Goal: Task Accomplishment & Management: Use online tool/utility

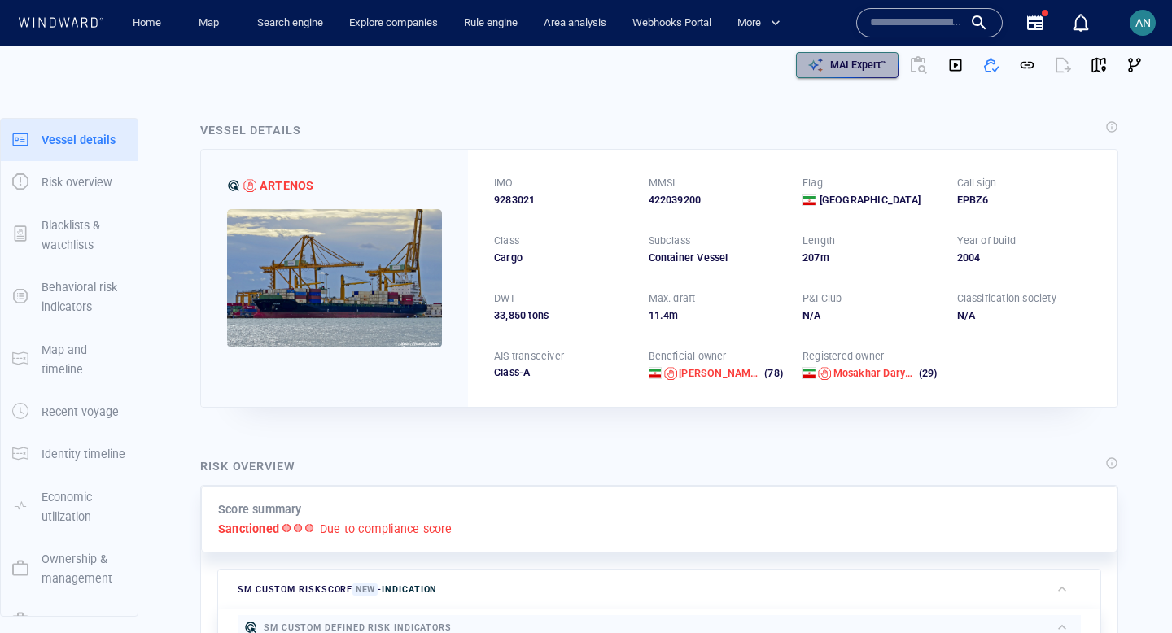
click at [876, 62] on p "MAI Expert™" at bounding box center [858, 65] width 57 height 15
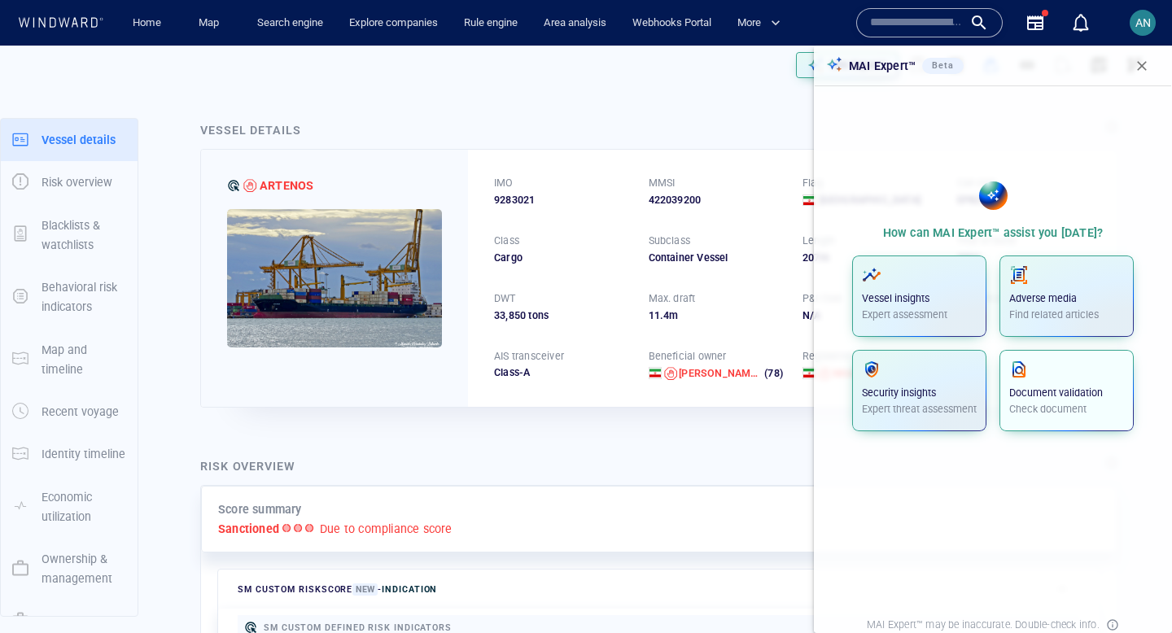
click at [1068, 409] on p "Check document" at bounding box center [1066, 409] width 115 height 15
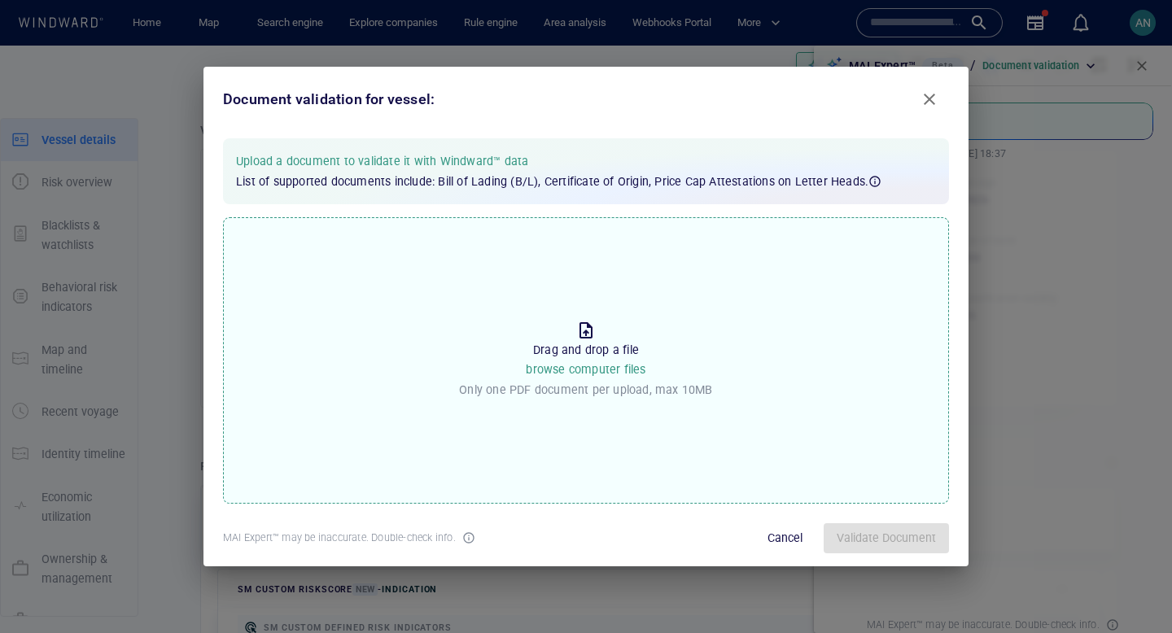
click at [561, 365] on span "browse computer files" at bounding box center [586, 369] width 120 height 13
click at [0, 0] on input "Drop the file to proceed Drag and drop a file browse computer files Only one PD…" at bounding box center [0, 0] width 0 height 0
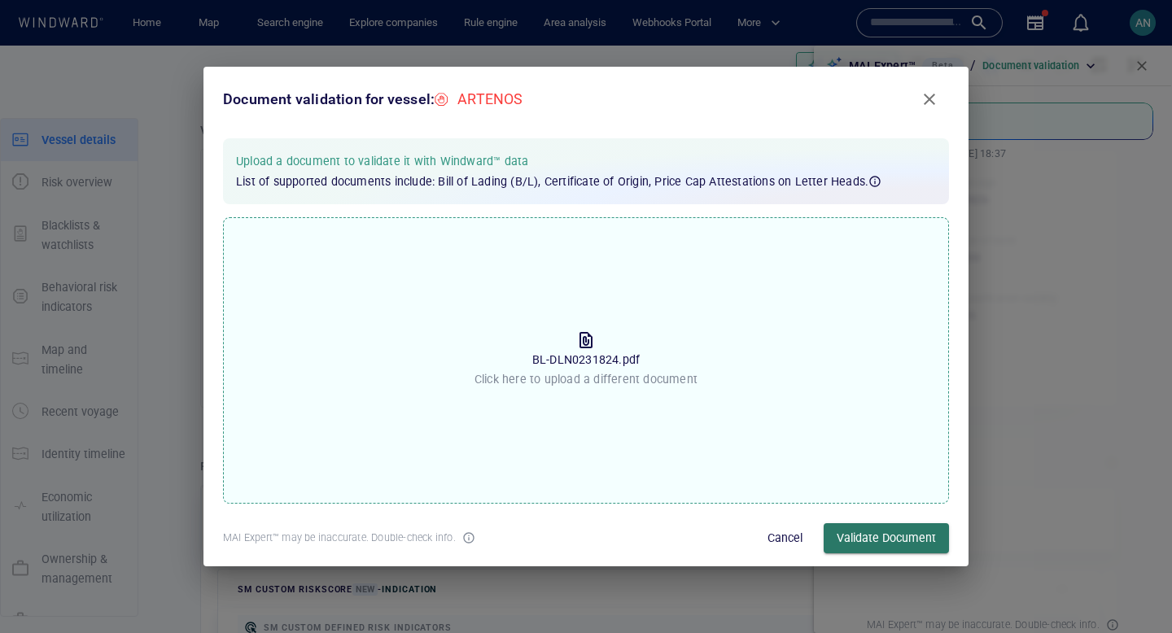
click at [889, 532] on span "Validate Document" at bounding box center [885, 538] width 99 height 20
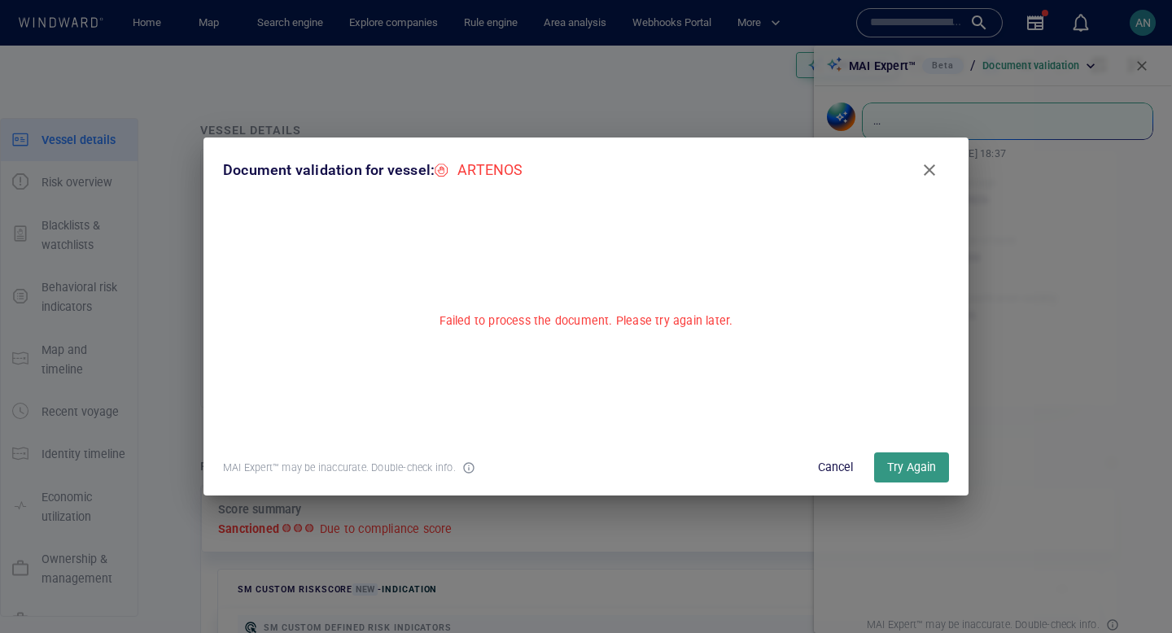
click at [924, 484] on div "MAI Expert™ may be inaccurate. Double-check info. Cancel Try Again" at bounding box center [585, 467] width 765 height 56
click at [917, 474] on span "Try Again" at bounding box center [911, 467] width 49 height 20
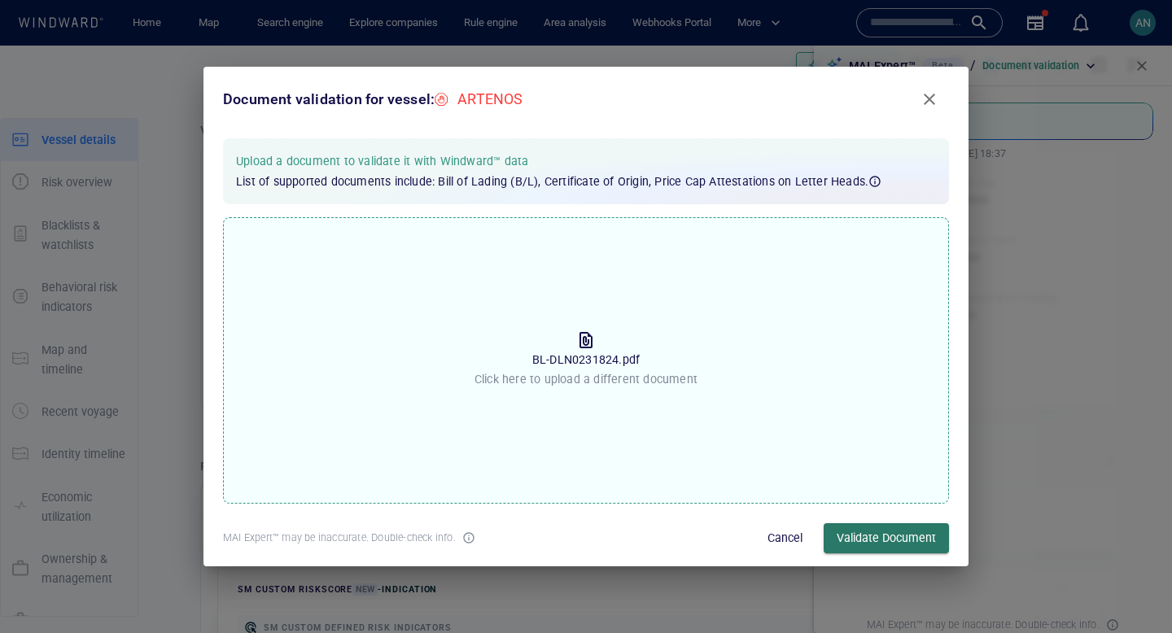
click at [873, 536] on span "Validate Document" at bounding box center [885, 538] width 99 height 20
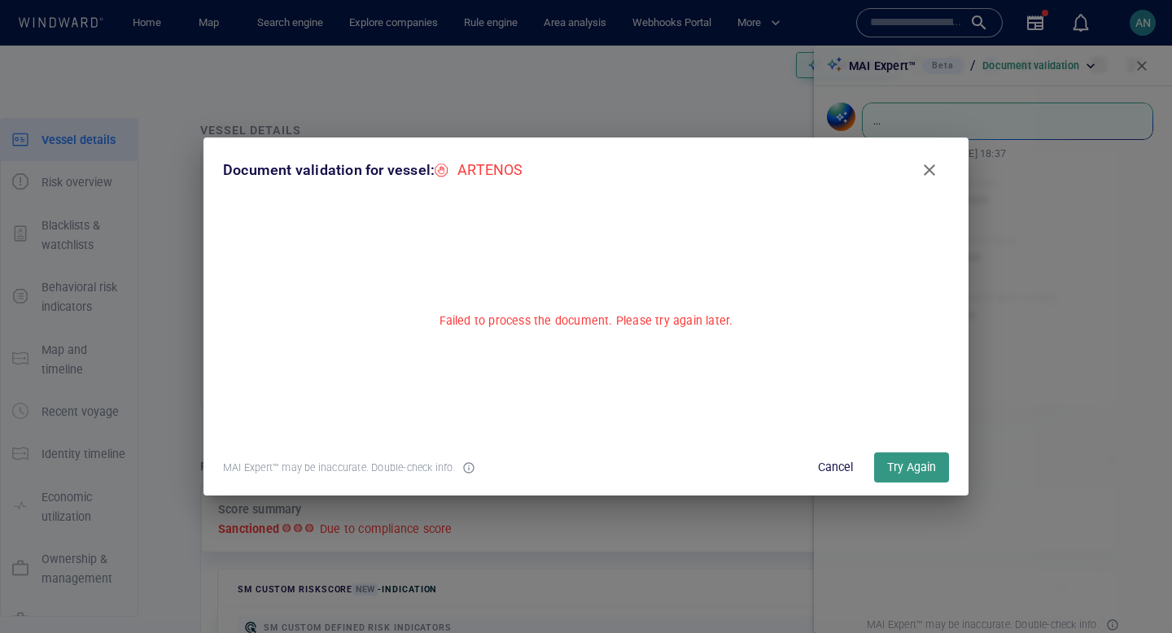
click at [845, 470] on span "Cancel" at bounding box center [834, 467] width 39 height 20
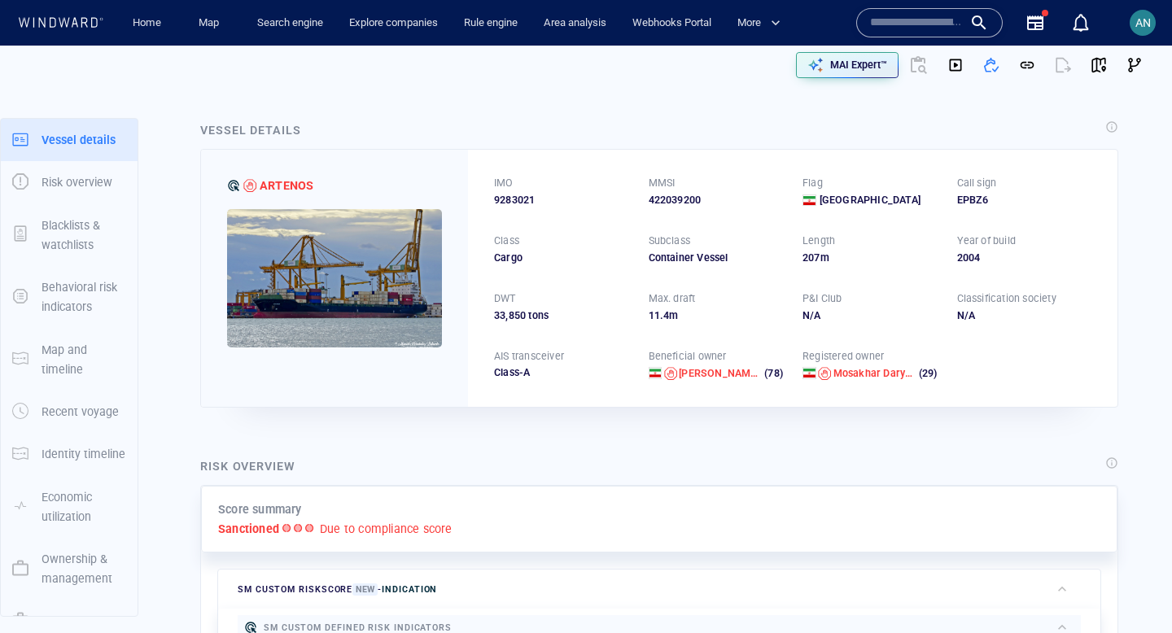
click at [696, 81] on div "MAI Expert™" at bounding box center [868, 65] width 570 height 39
click at [1138, 16] on span "AN" at bounding box center [1142, 22] width 15 height 13
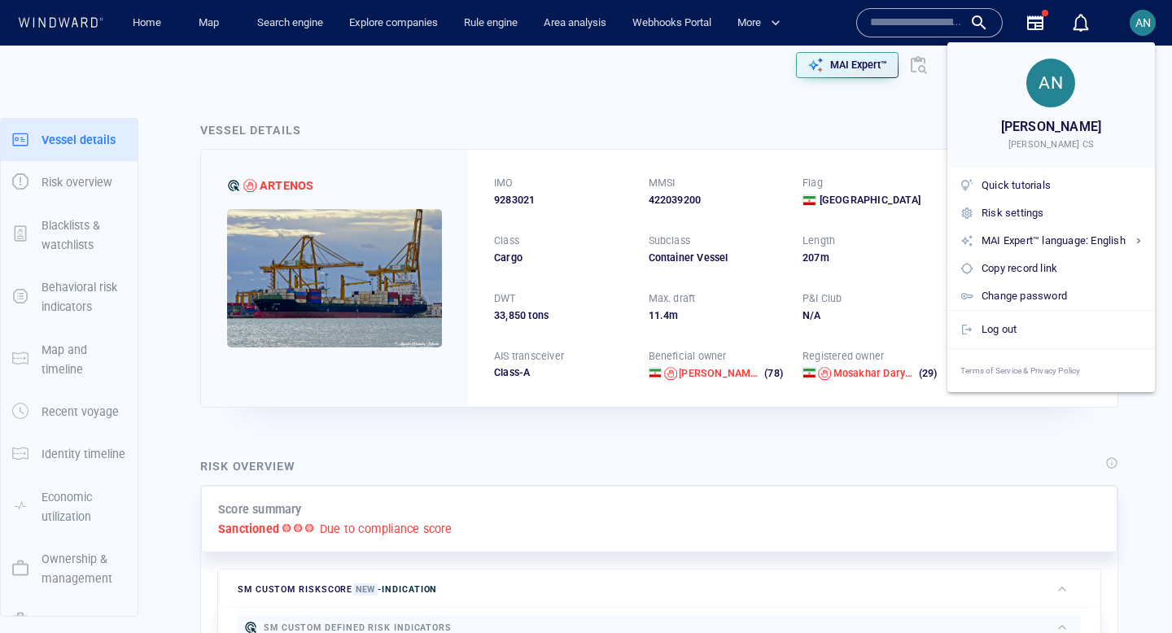
click at [876, 181] on div at bounding box center [586, 316] width 1172 height 633
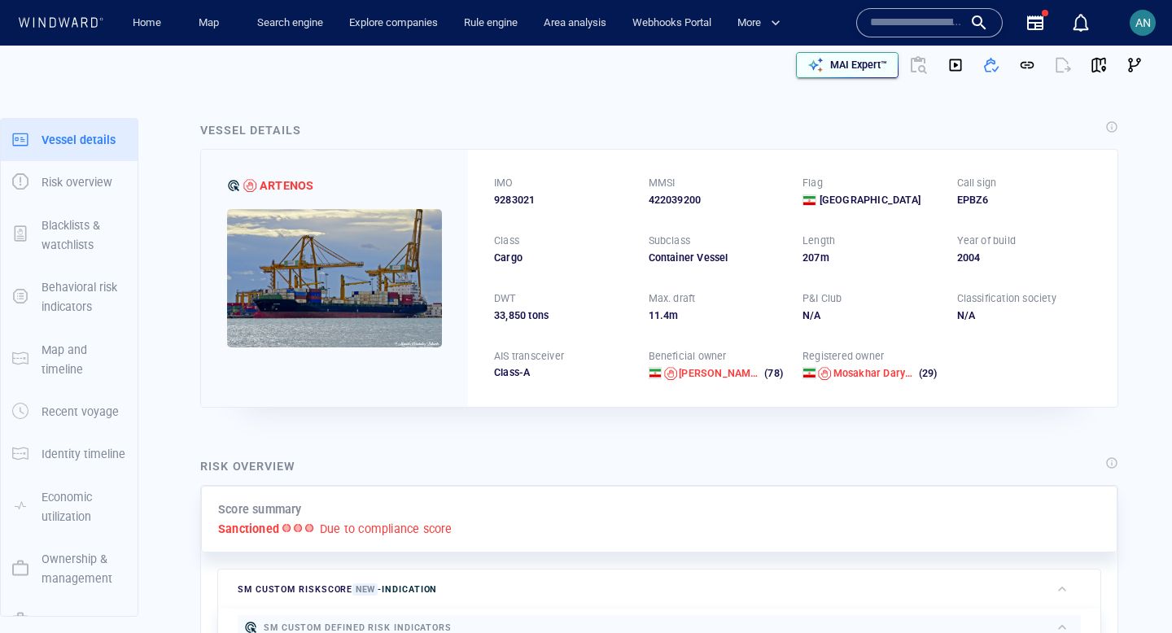
click at [853, 68] on p "MAI Expert™" at bounding box center [858, 65] width 57 height 15
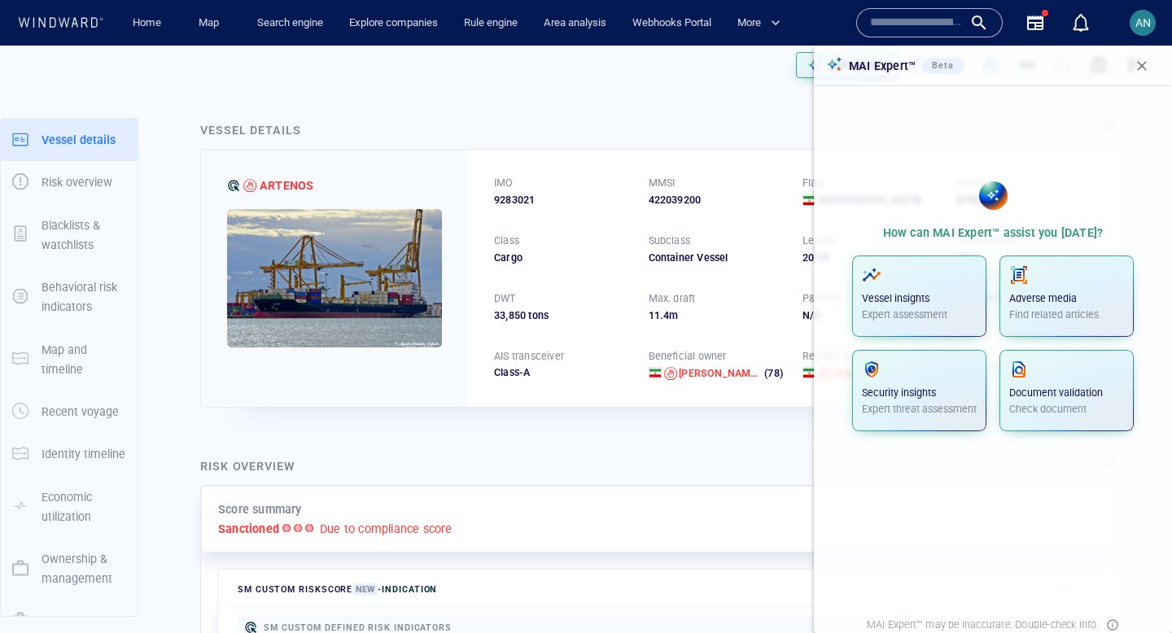
click at [611, 109] on div "Vessel details ARTENOS IMO 9283021 MMSI 422039200 Flag Iran Call sign EPBZ6 Cla…" at bounding box center [659, 263] width 944 height 313
click at [913, 26] on input "text" at bounding box center [916, 23] width 93 height 24
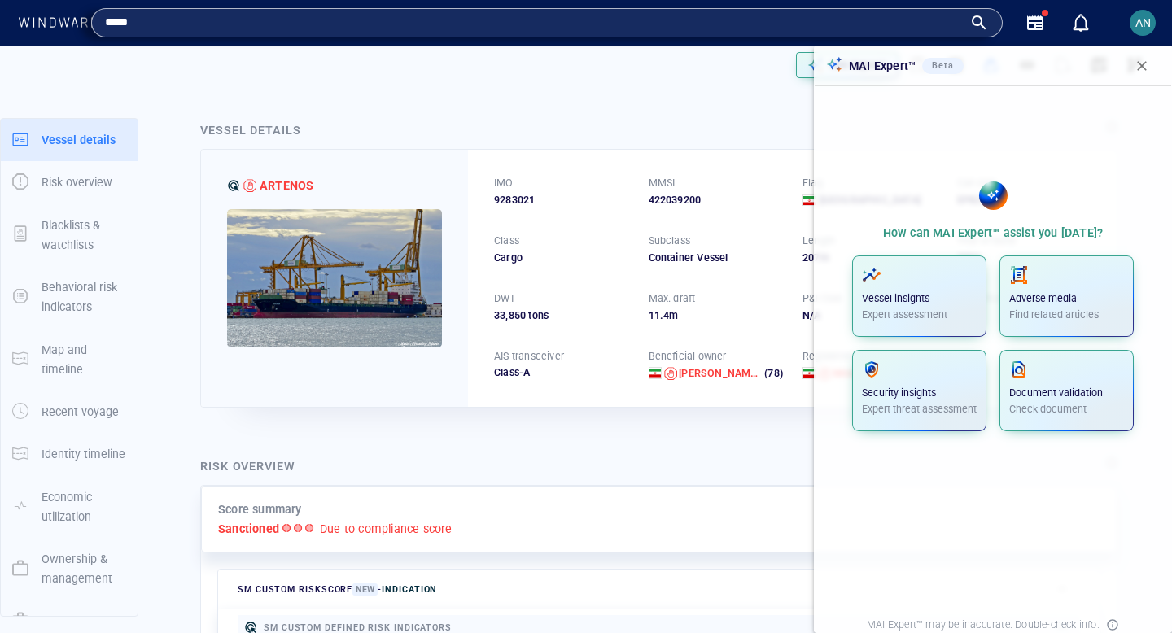
type input "*****"
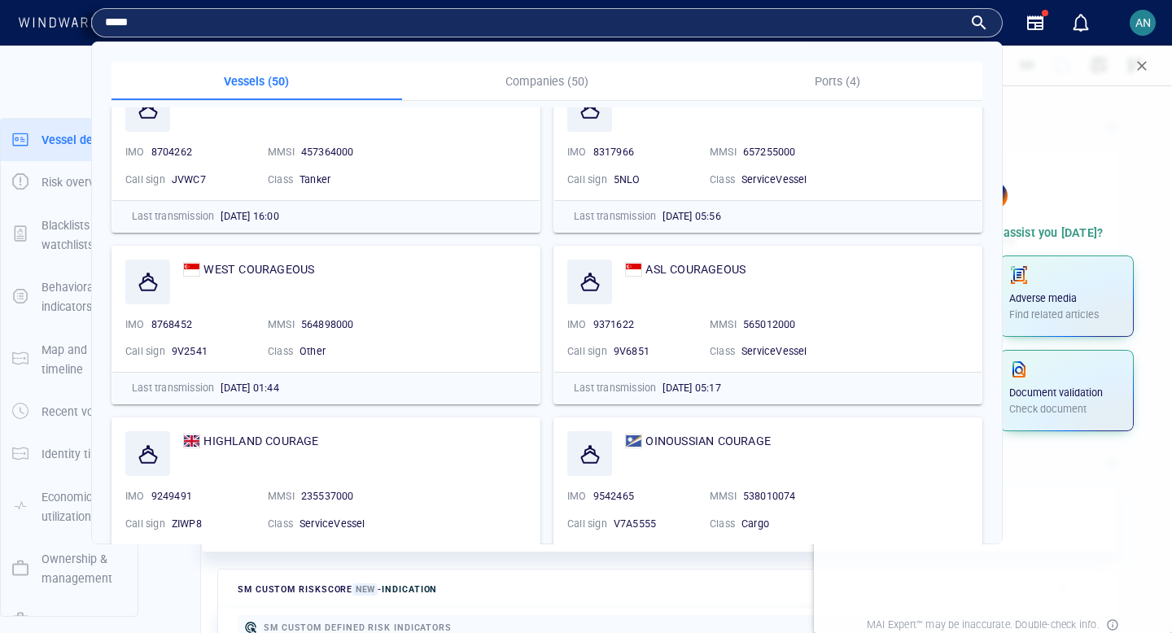
scroll to position [2708, 0]
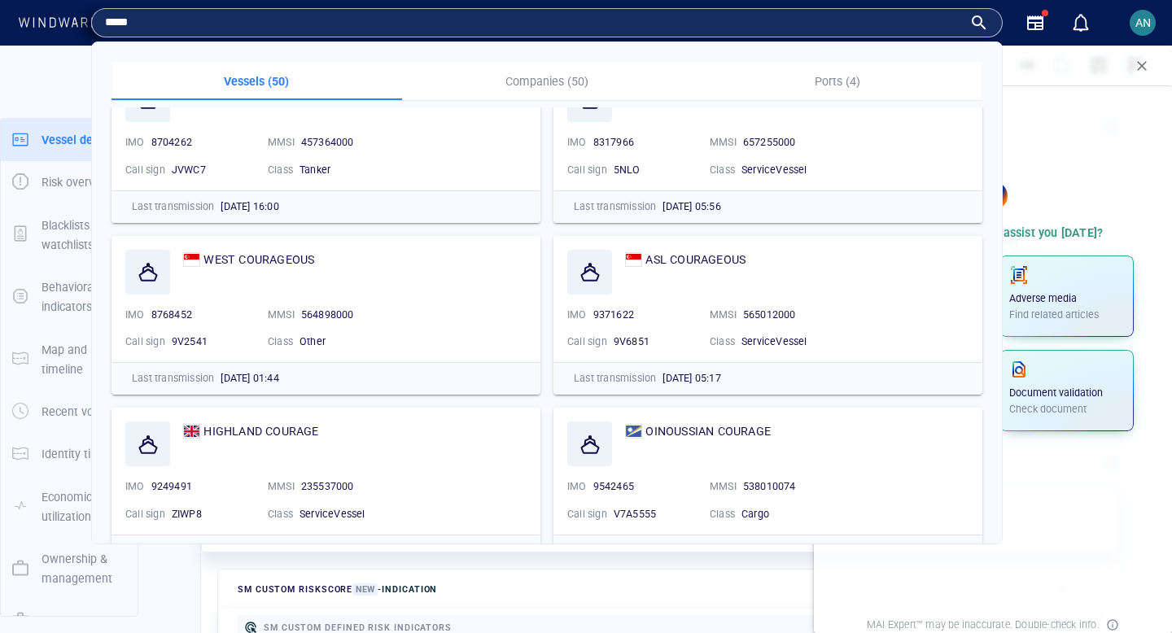
click at [120, 26] on input "*****" at bounding box center [534, 23] width 858 height 24
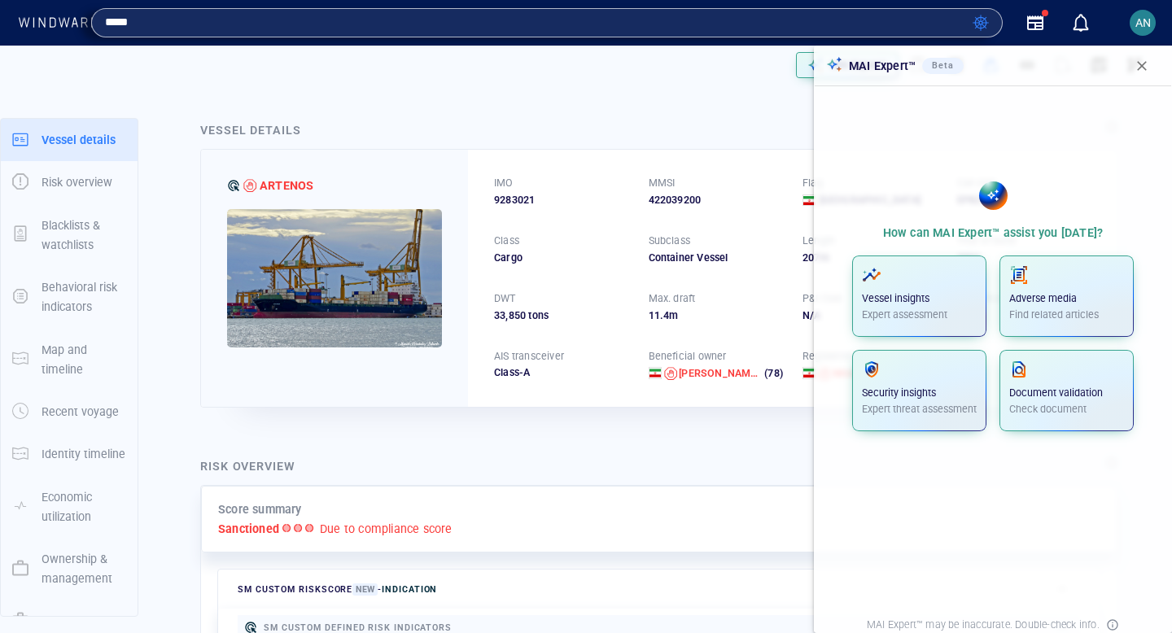
type input "*****"
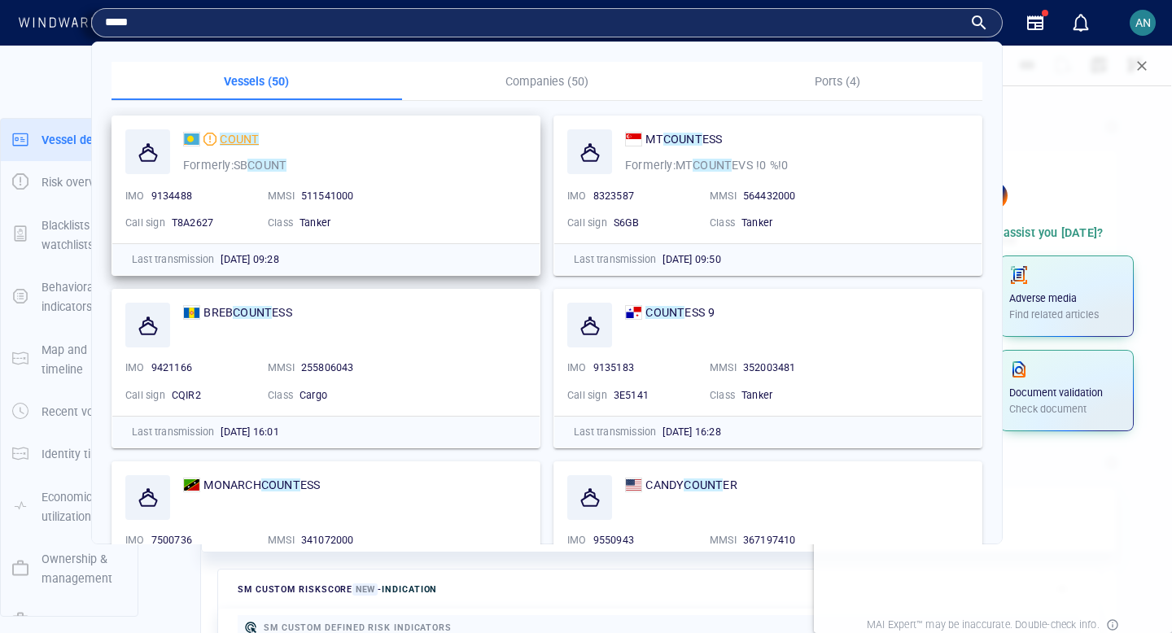
click at [238, 142] on mark "COUNT" at bounding box center [239, 139] width 39 height 13
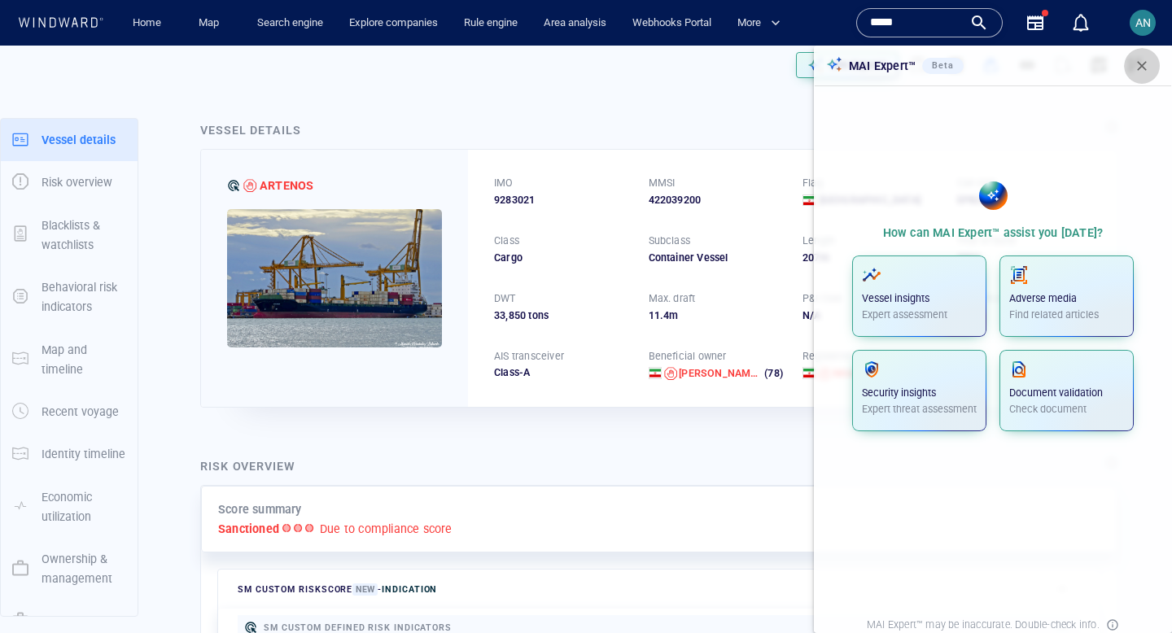
click at [1142, 65] on span "button" at bounding box center [1142, 66] width 16 height 16
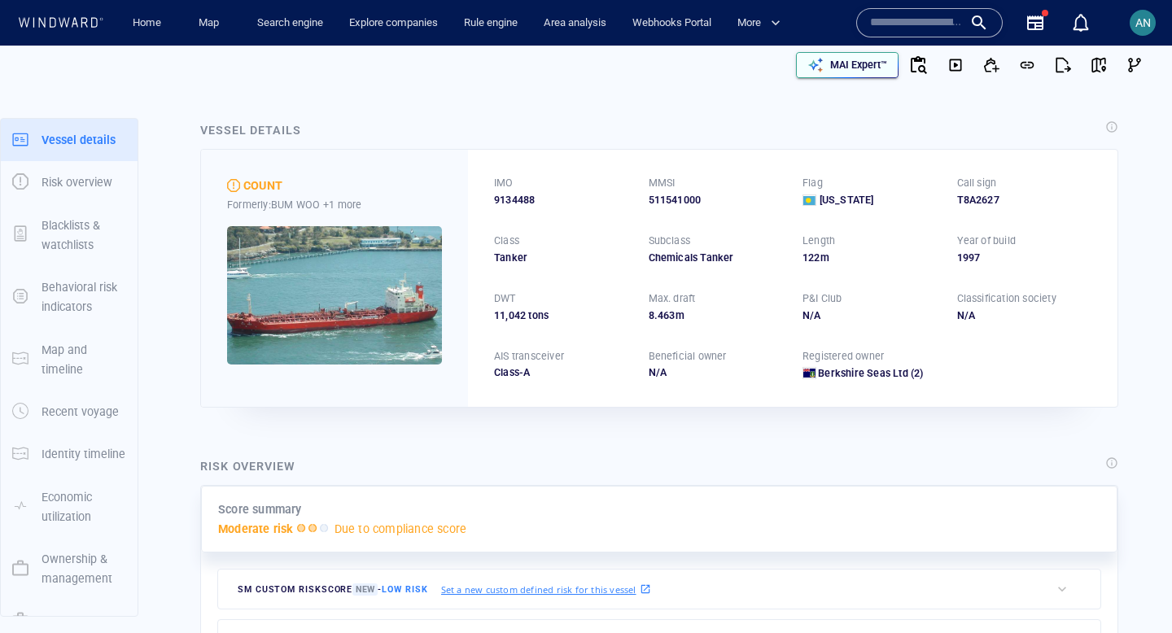
click at [840, 63] on p "MAI Expert™" at bounding box center [858, 65] width 57 height 15
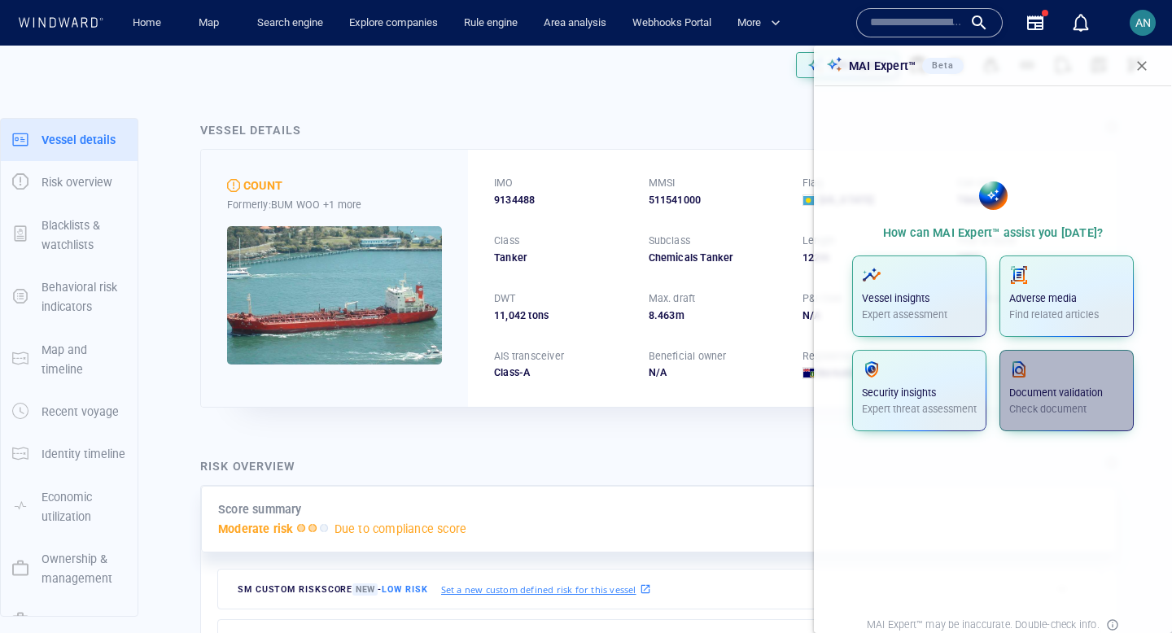
click at [1097, 420] on span "Document validation Check document" at bounding box center [1066, 391] width 115 height 62
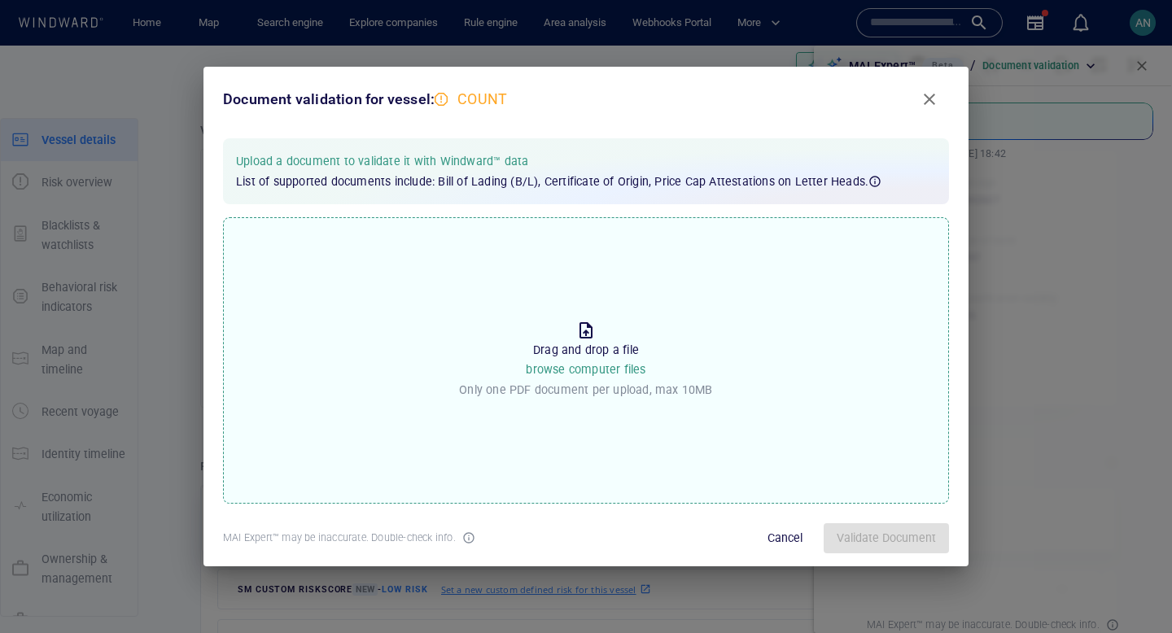
click at [585, 374] on span "browse computer files" at bounding box center [586, 369] width 120 height 13
click at [0, 0] on input "Drop the file to proceed Drag and drop a file browse computer files Only one PD…" at bounding box center [0, 0] width 0 height 0
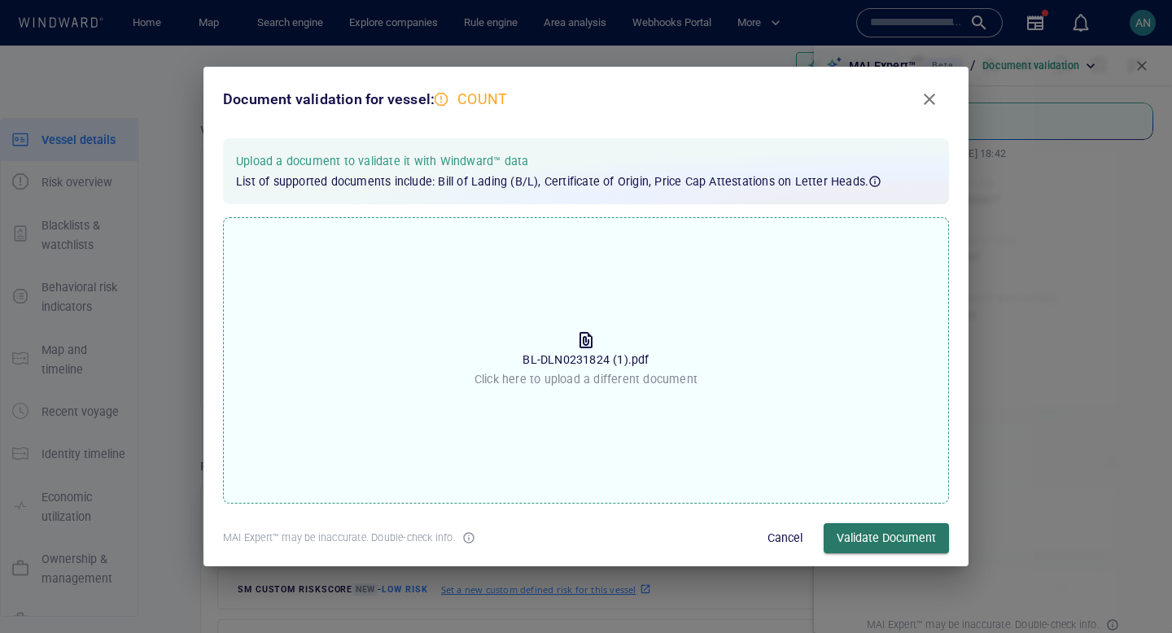
click at [890, 536] on span "Validate Document" at bounding box center [885, 538] width 99 height 20
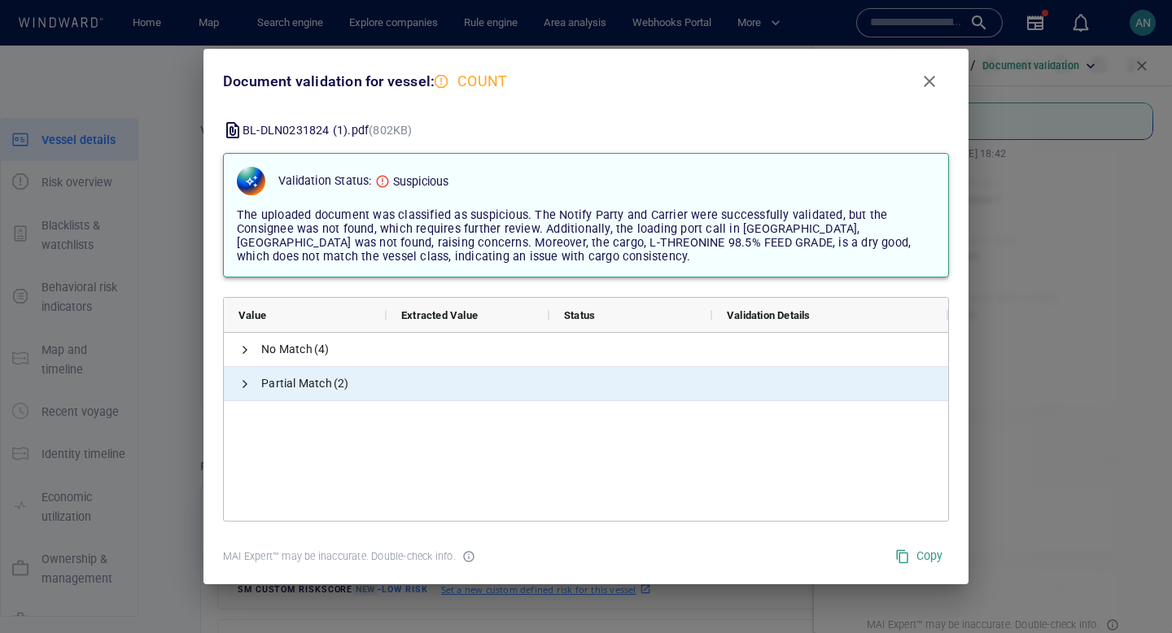
click at [360, 389] on span "Partial Match (2)" at bounding box center [586, 383] width 724 height 33
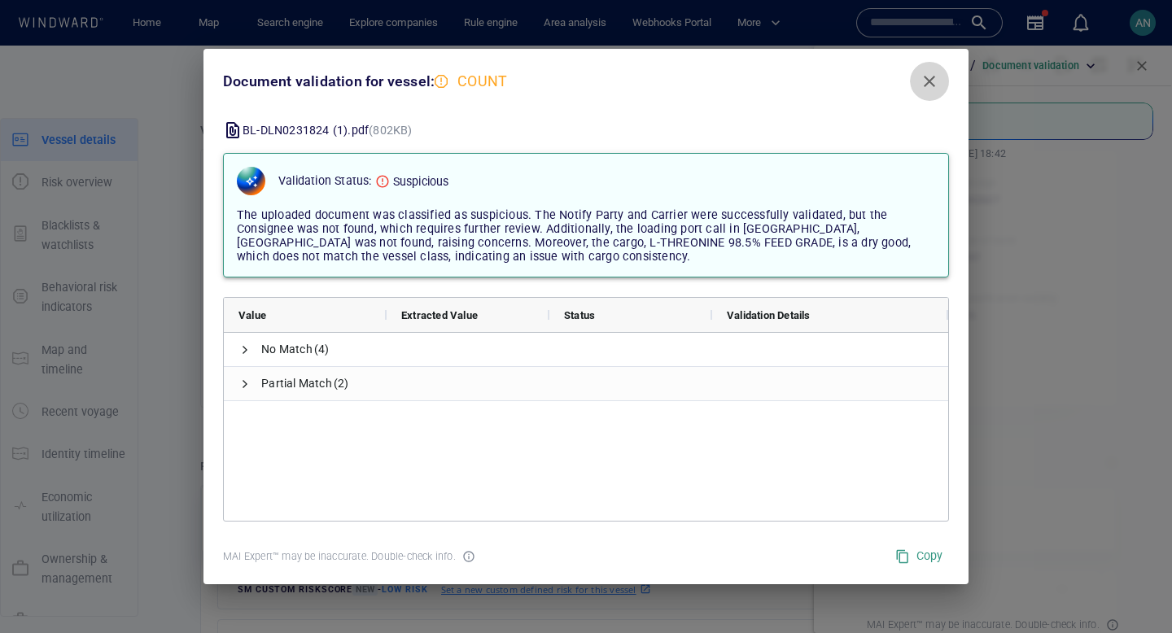
click at [923, 85] on span "Close" at bounding box center [929, 82] width 20 height 20
